Goal: Task Accomplishment & Management: Manage account settings

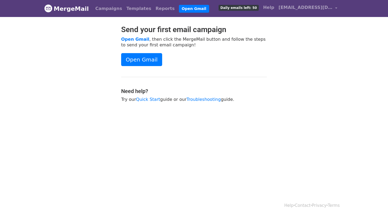
click at [256, 7] on span "Daily emails left: 50" at bounding box center [238, 8] width 40 height 6
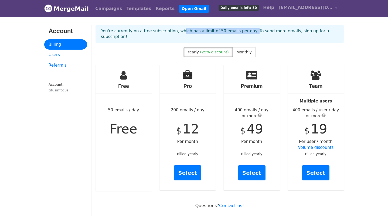
drag, startPoint x: 176, startPoint y: 32, endPoint x: 244, endPoint y: 33, distance: 68.0
click at [244, 33] on p "You're currently on a free subscription, which has a limit of 50 emails per day…" at bounding box center [219, 33] width 237 height 11
click at [99, 11] on link "Campaigns" at bounding box center [108, 8] width 31 height 11
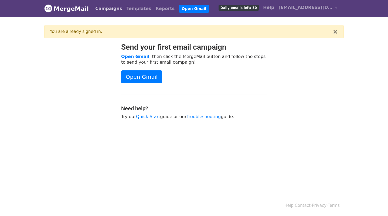
click at [101, 10] on link "Campaigns" at bounding box center [108, 8] width 31 height 11
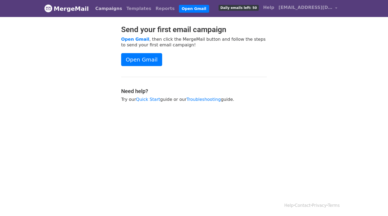
click at [108, 10] on link "Campaigns" at bounding box center [108, 8] width 31 height 11
